Goal: Browse casually

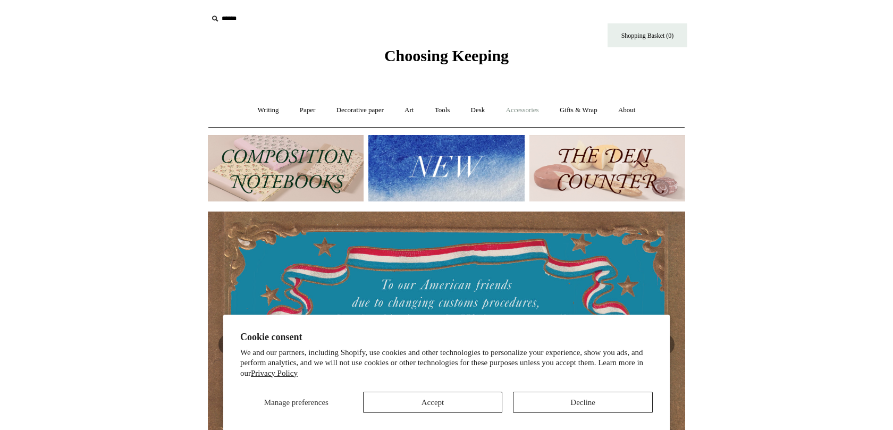
click at [526, 111] on link "Accessories +" at bounding box center [522, 110] width 52 height 28
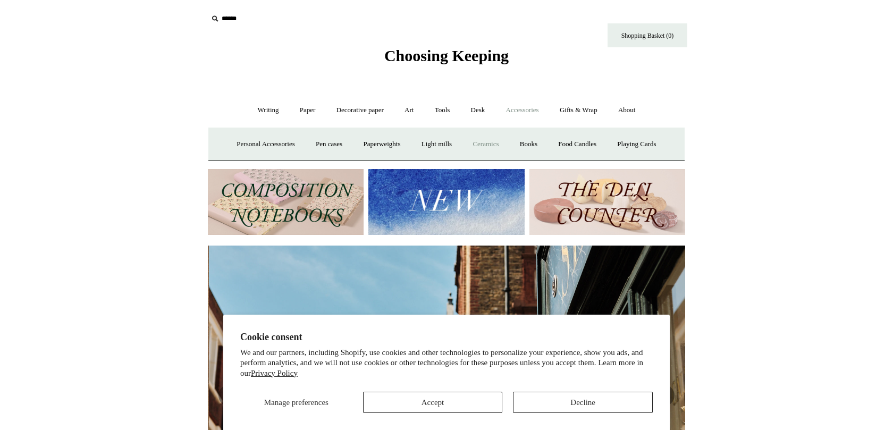
scroll to position [0, 477]
click at [491, 147] on link "Ceramics +" at bounding box center [485, 144] width 45 height 28
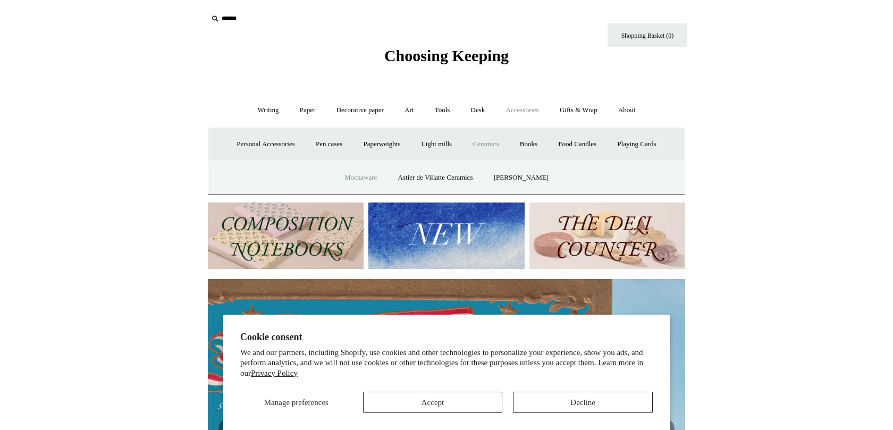
scroll to position [0, 1]
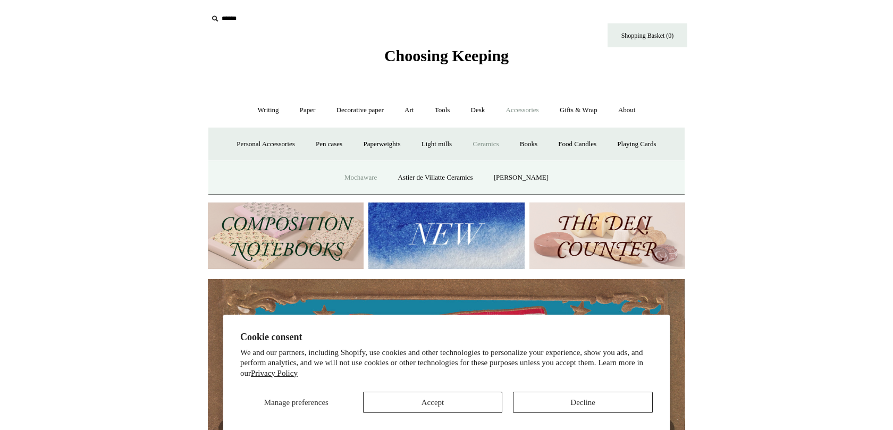
click at [367, 184] on link "Mochaware" at bounding box center [361, 178] width 52 height 28
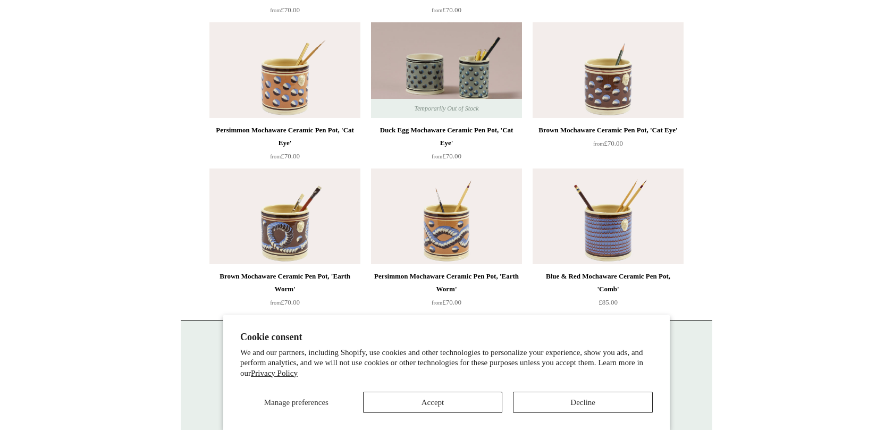
scroll to position [318, 0]
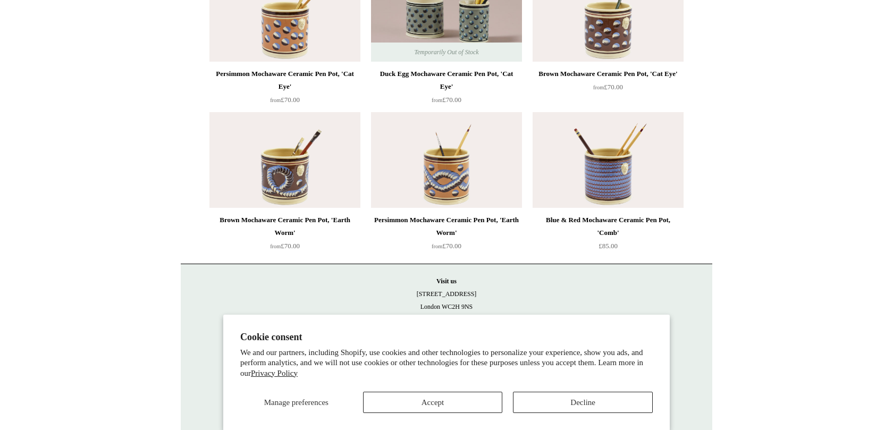
click at [624, 167] on img at bounding box center [608, 160] width 151 height 96
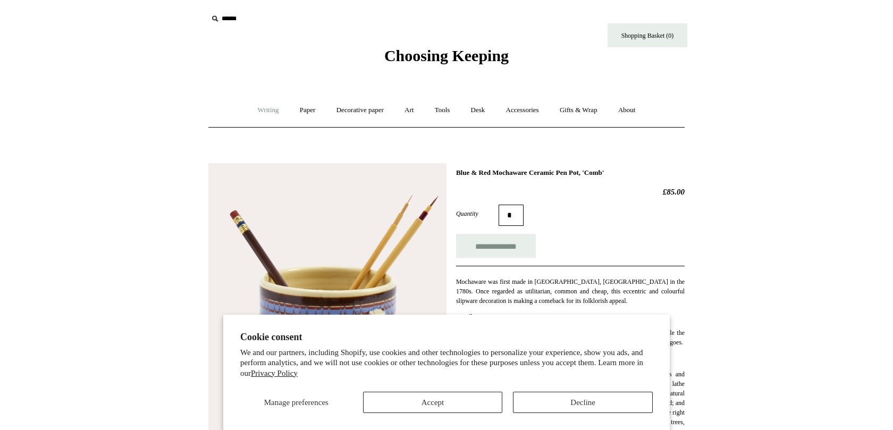
click at [269, 111] on link "Writing +" at bounding box center [268, 110] width 40 height 28
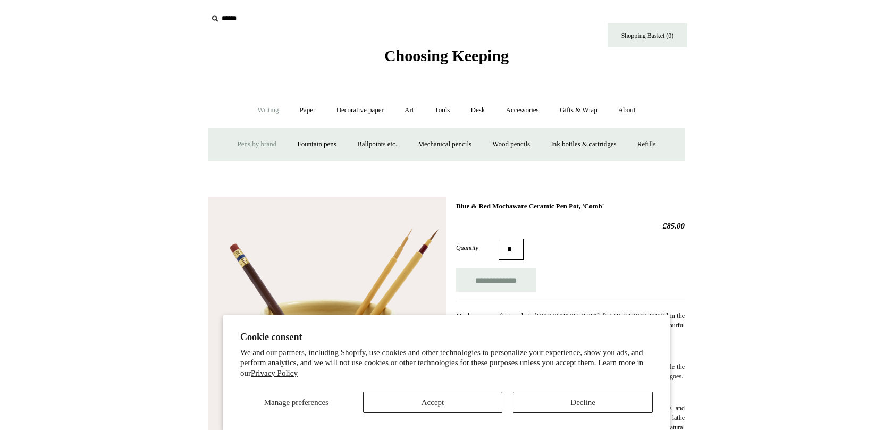
click at [261, 147] on link "Pens by brand +" at bounding box center [257, 144] width 58 height 28
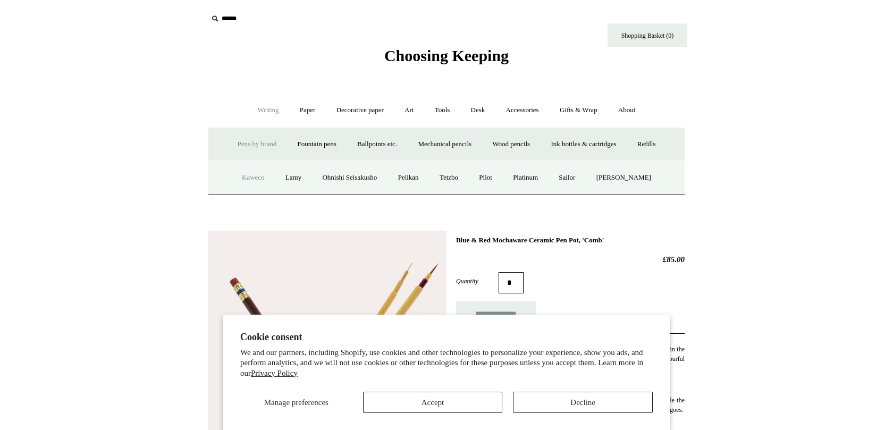
click at [258, 180] on link "Kaweco" at bounding box center [253, 178] width 42 height 28
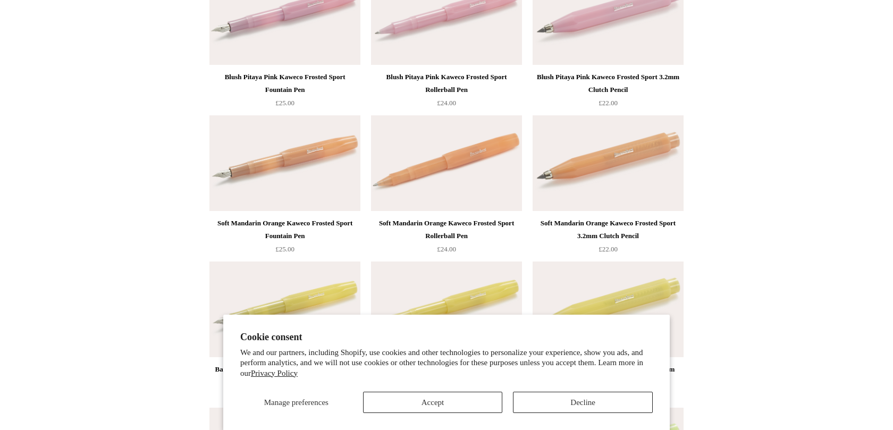
scroll to position [1685, 0]
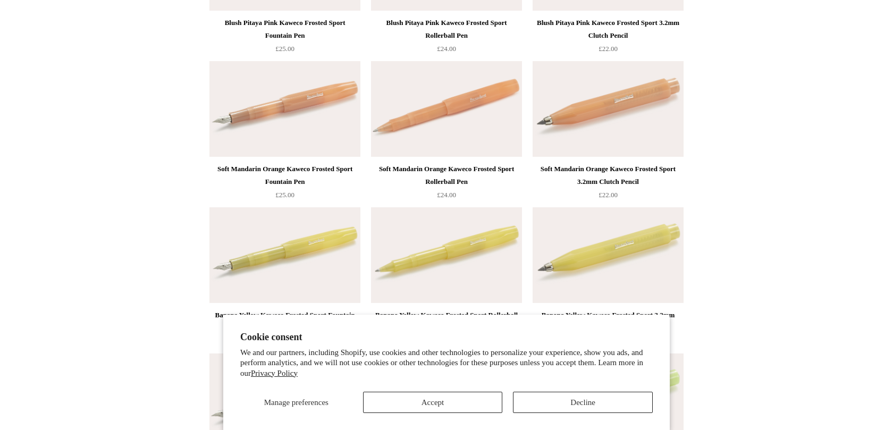
click at [494, 96] on img at bounding box center [446, 109] width 151 height 96
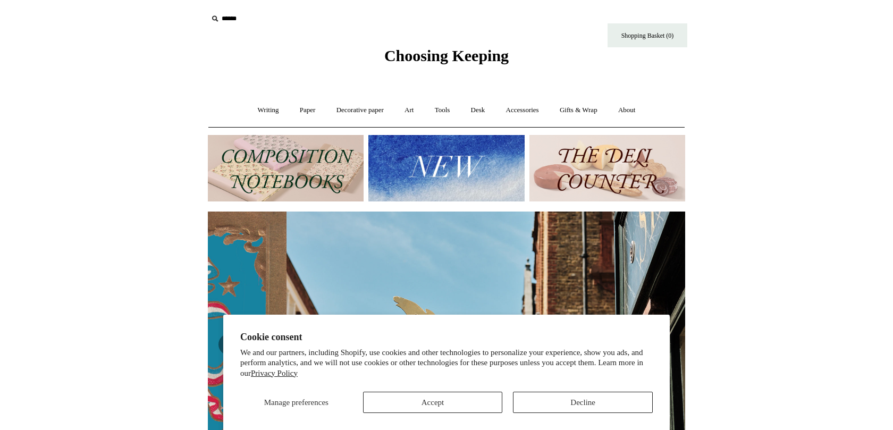
scroll to position [0, 477]
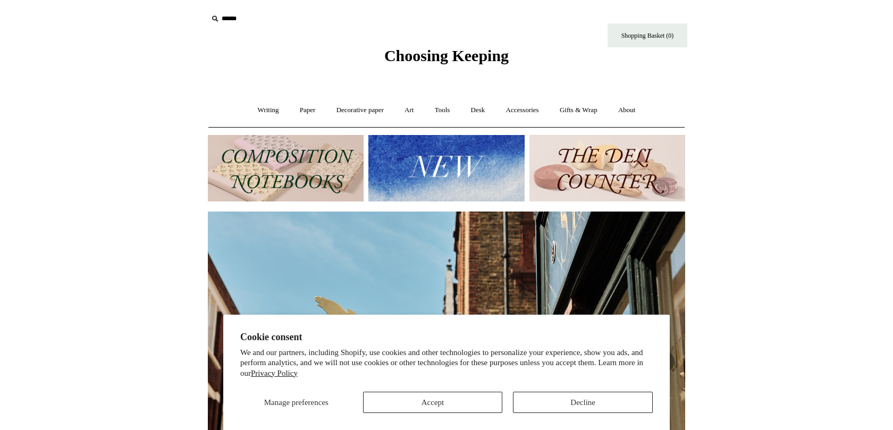
click at [502, 59] on span "Choosing Keeping" at bounding box center [446, 56] width 124 height 18
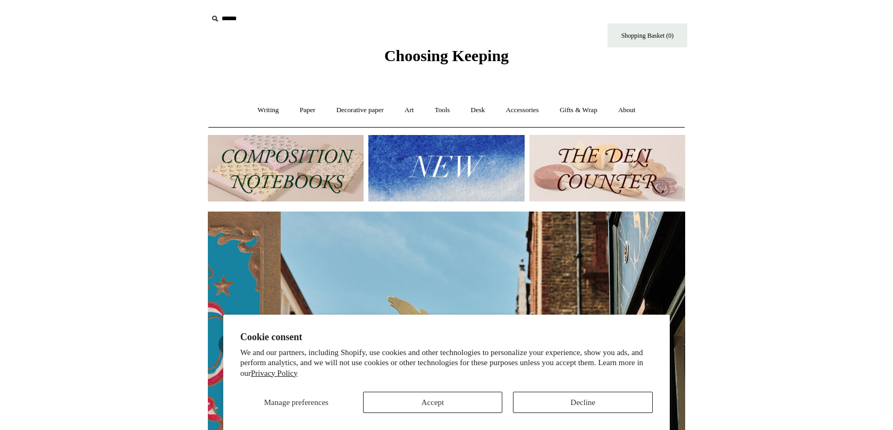
scroll to position [0, 477]
